Goal: Transaction & Acquisition: Download file/media

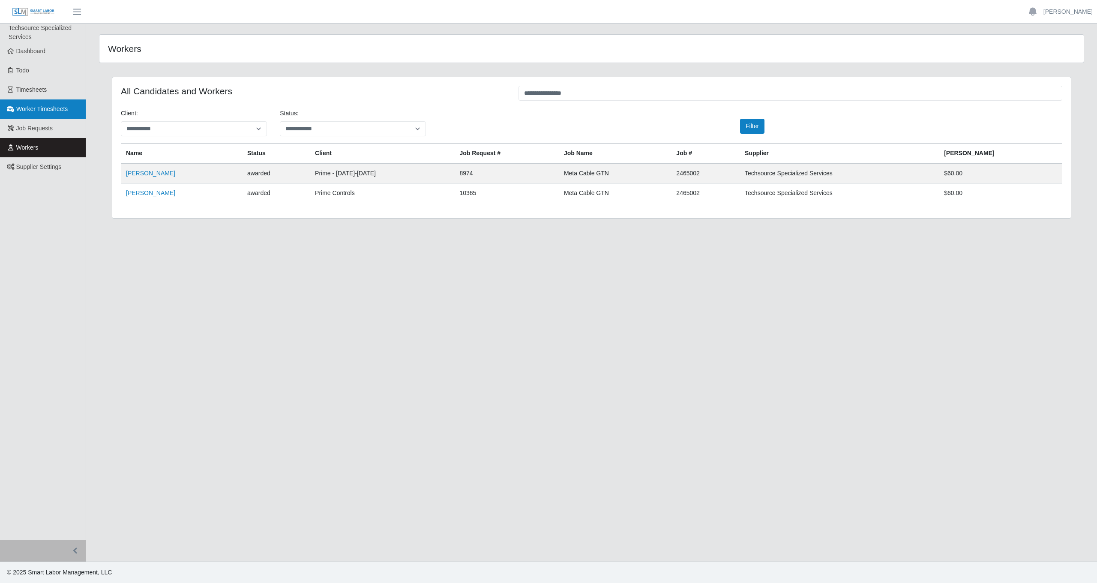
click at [62, 99] on link "Worker Timesheets" at bounding box center [43, 108] width 86 height 19
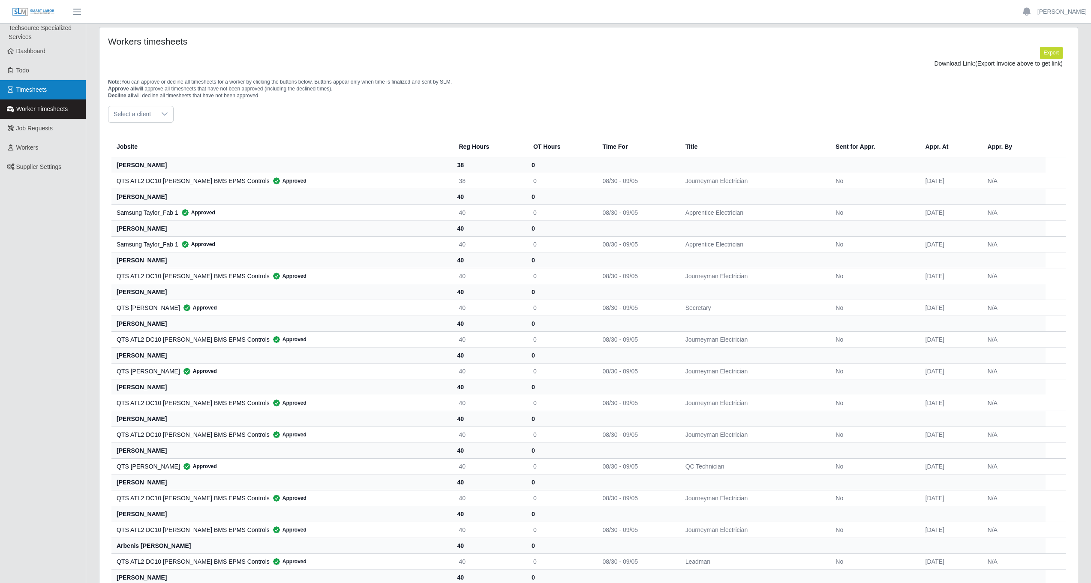
click at [60, 92] on link "Timesheets" at bounding box center [43, 89] width 86 height 19
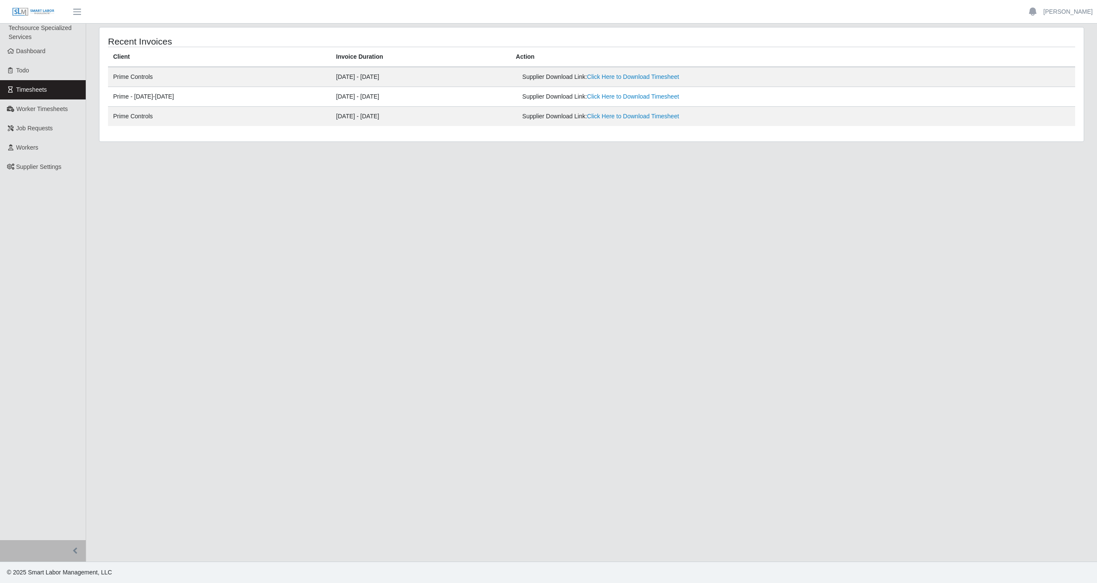
click at [661, 82] on td "Supplier Download Link: Click Here to Download Timesheet" at bounding box center [793, 77] width 564 height 20
click at [661, 79] on link "Click Here to Download Timesheet" at bounding box center [633, 76] width 92 height 7
click at [427, 273] on main "Recent Invoices Client Invoice Duration Action Prime Controls [DATE] - [DATE] S…" at bounding box center [591, 293] width 1011 height 538
click at [675, 76] on link "Click Here to Download Timesheet" at bounding box center [633, 76] width 92 height 7
click at [673, 78] on link "Click Here to Download Timesheet" at bounding box center [633, 76] width 92 height 7
